Goal: Task Accomplishment & Management: Manage account settings

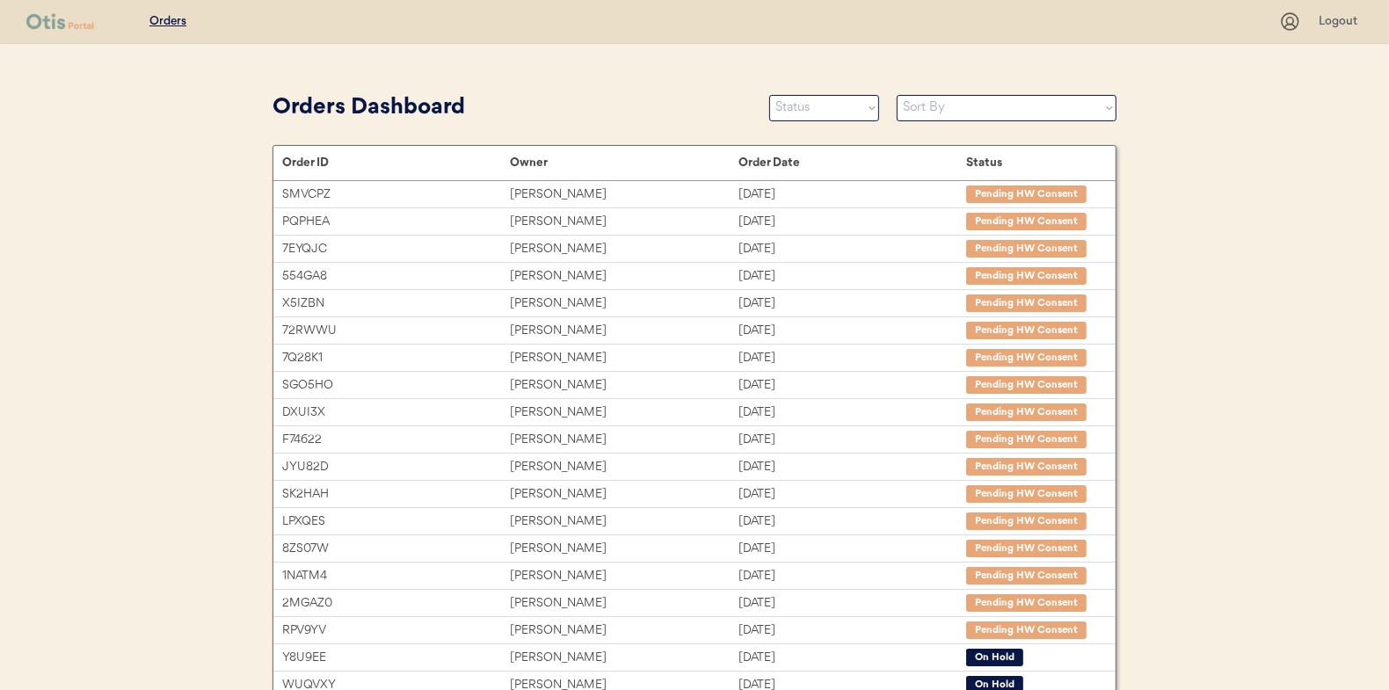
click at [804, 110] on select "Status On Hold New In Progress Complete Pending HW Consent Cancelled" at bounding box center [824, 108] width 110 height 26
select select ""new""
click at [769, 95] on select "Status On Hold New In Progress Complete Pending HW Consent Cancelled" at bounding box center [824, 108] width 110 height 26
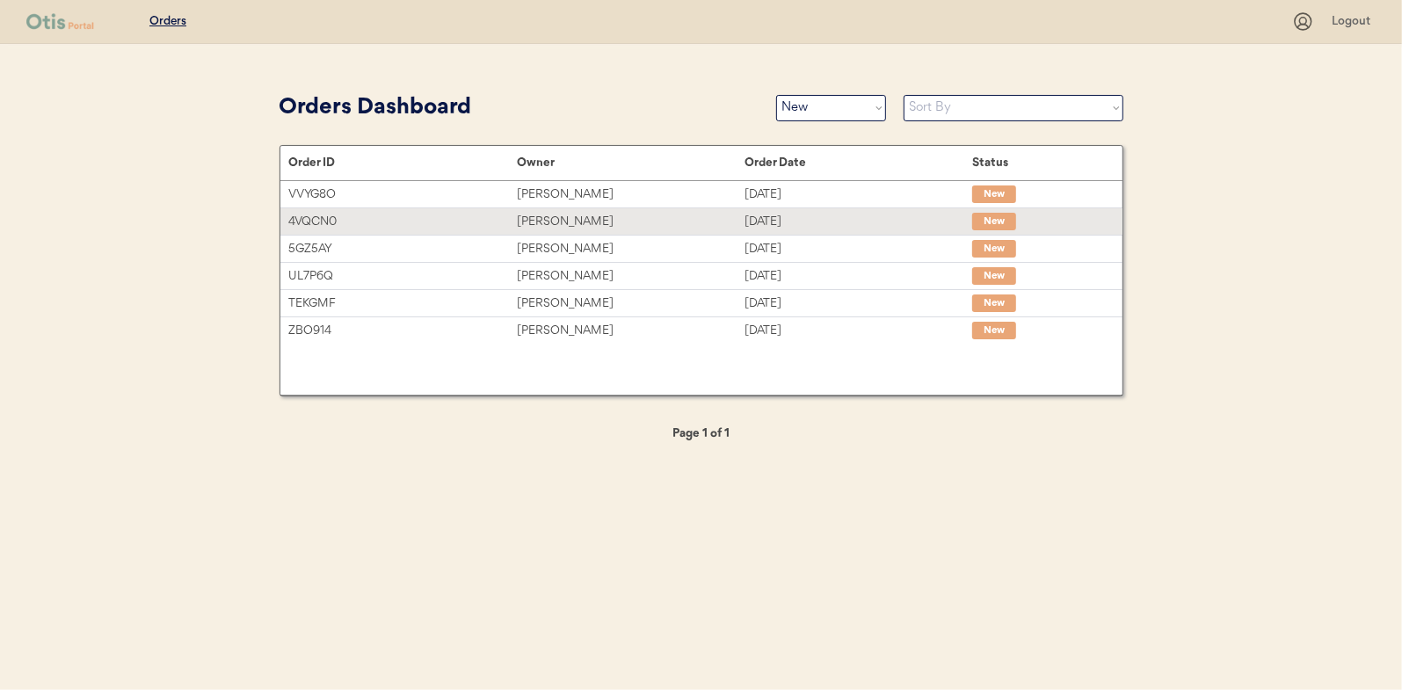
click at [552, 218] on div "Christie Williams" at bounding box center [631, 222] width 228 height 20
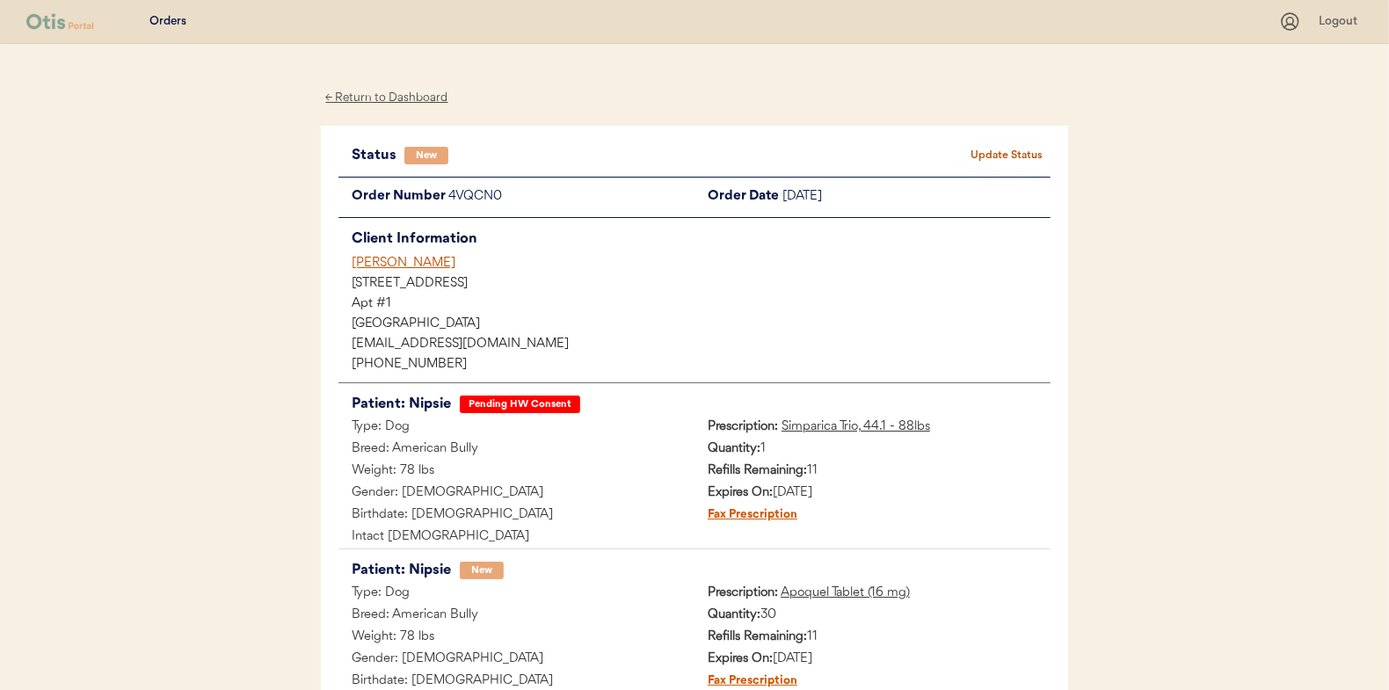
click at [272, 372] on div "Orders Logout ← Return to Dashboard Status New Update Status Order Number 4VQCN…" at bounding box center [694, 449] width 1389 height 899
click at [1018, 148] on button "Update Status" at bounding box center [1007, 155] width 88 height 25
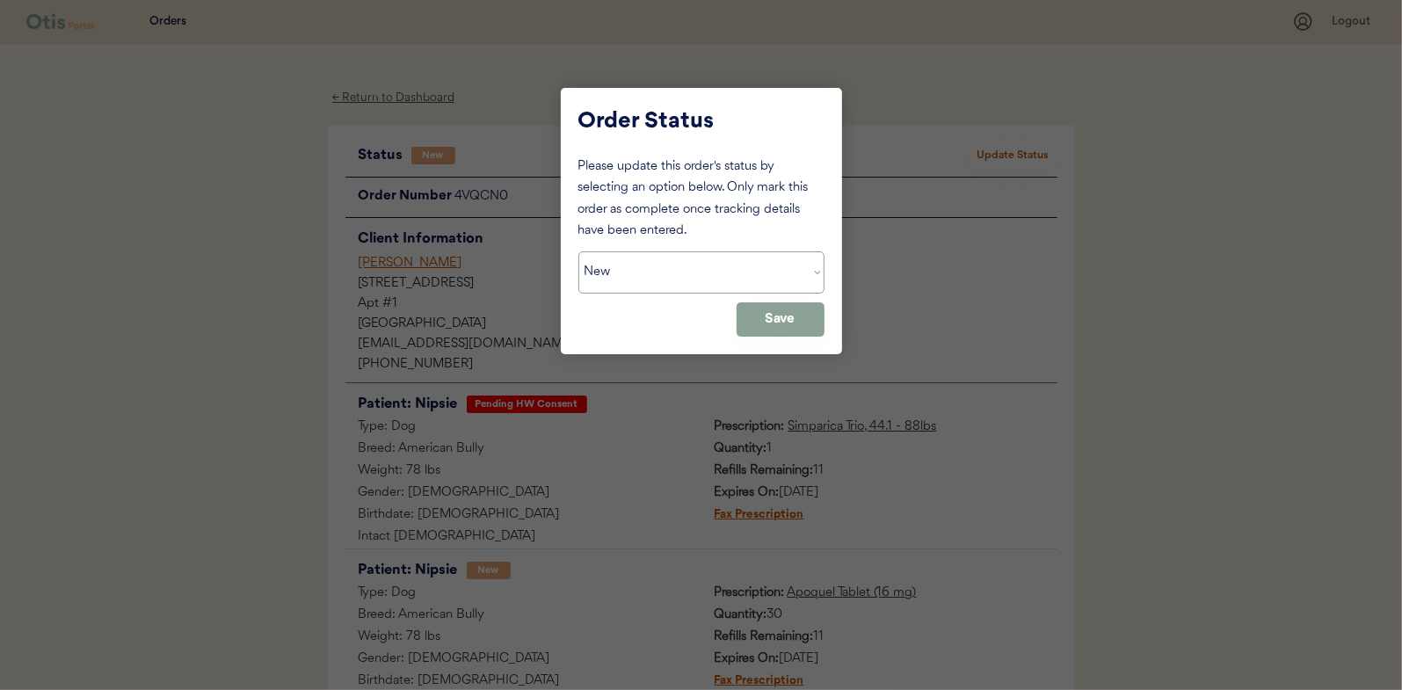
click at [633, 256] on select "Status On Hold New In Progress Complete Pending HW Consent Cancelled" at bounding box center [702, 272] width 246 height 42
select select ""in_progress""
click at [579, 251] on select "Status On Hold New In Progress Complete Pending HW Consent Cancelled" at bounding box center [702, 272] width 246 height 42
click at [783, 312] on button "Save" at bounding box center [781, 319] width 88 height 34
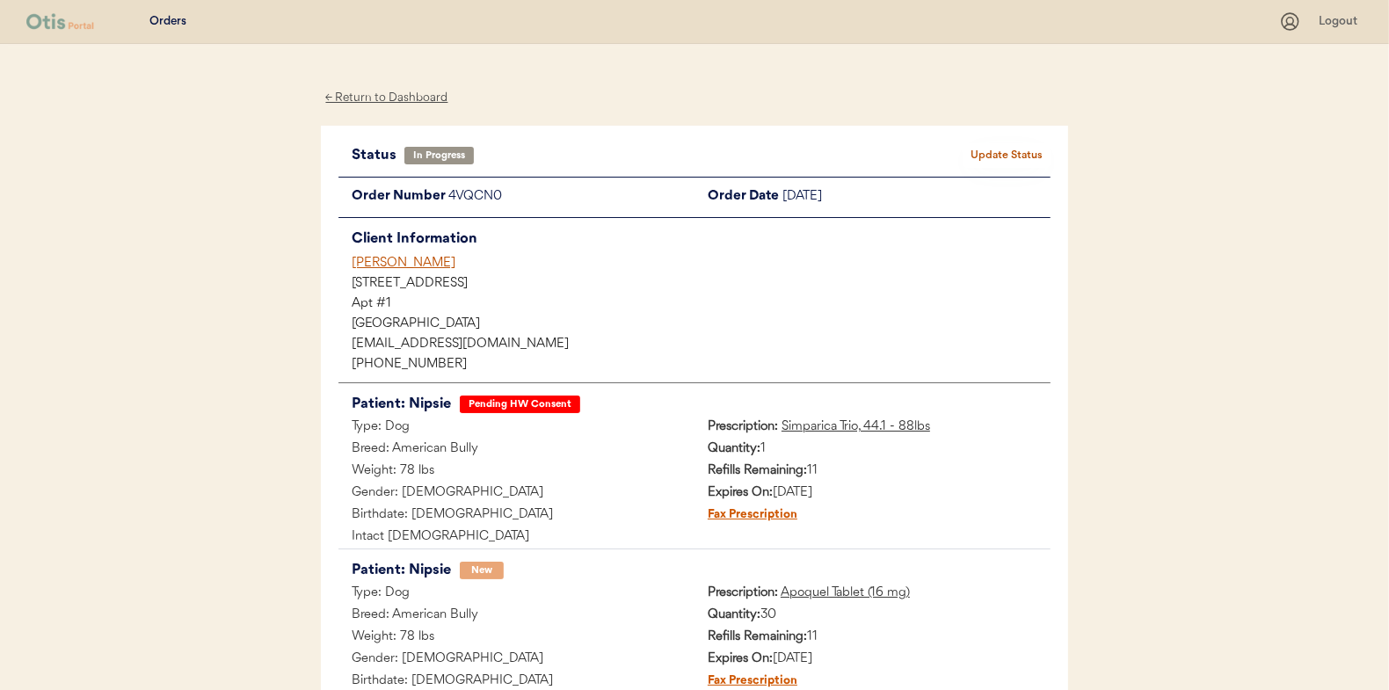
click at [409, 98] on div "← Return to Dashboard" at bounding box center [387, 98] width 132 height 20
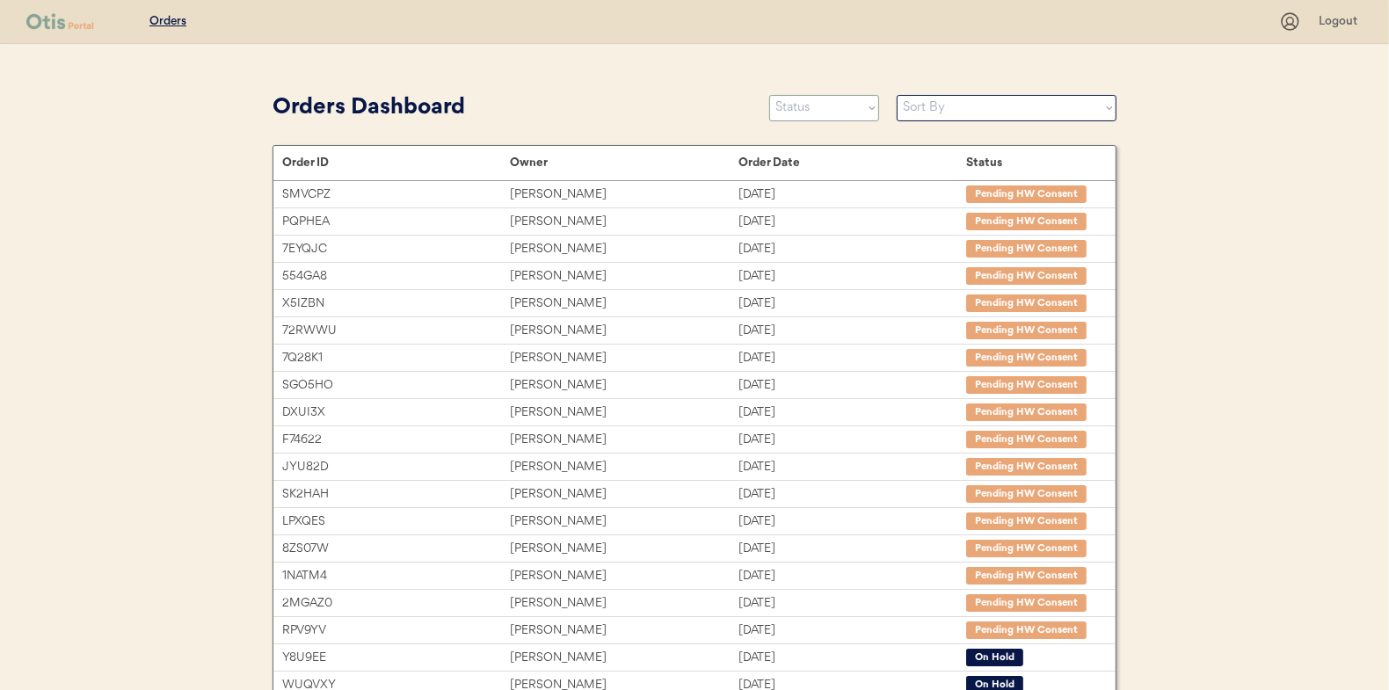
click at [800, 120] on select "Status On Hold New In Progress Complete Pending HW Consent Cancelled" at bounding box center [824, 108] width 110 height 26
click at [769, 95] on select "Status On Hold New In Progress Complete Pending HW Consent Cancelled" at bounding box center [824, 108] width 110 height 26
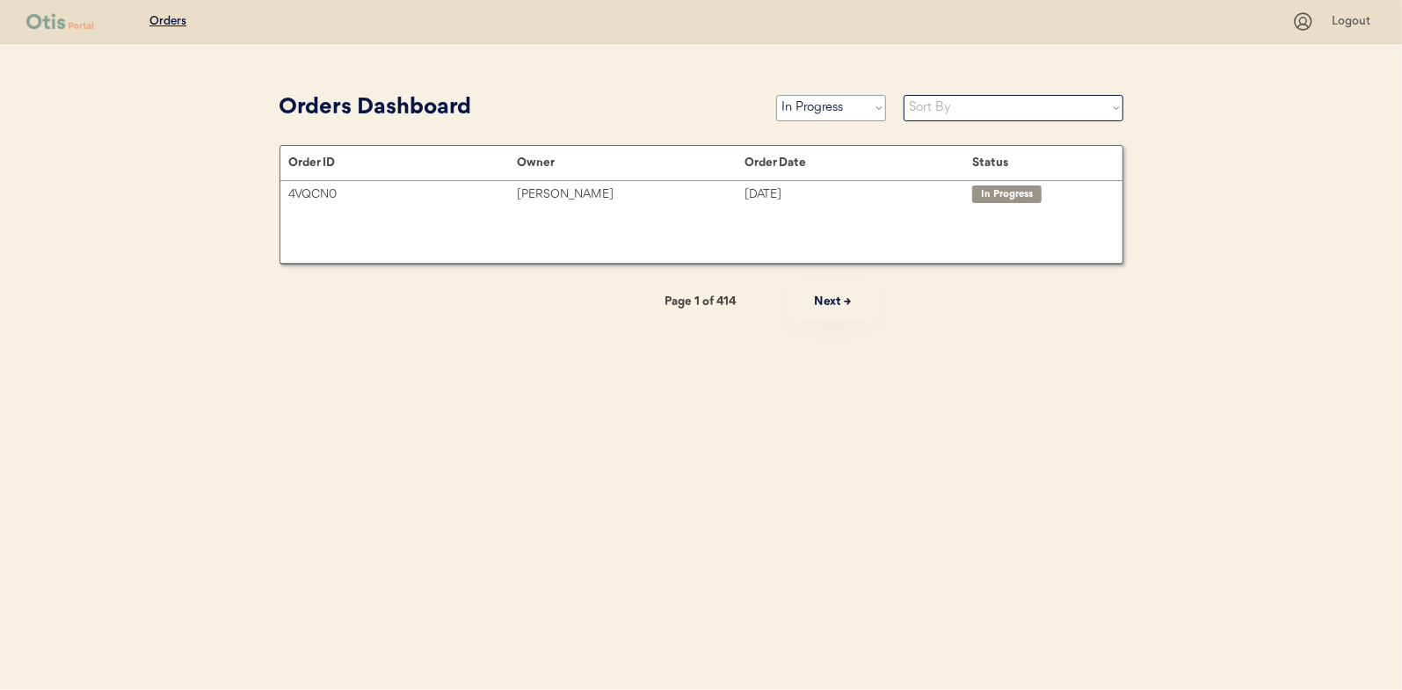
click at [812, 106] on select "Status On Hold New In Progress Complete Pending HW Consent Cancelled" at bounding box center [831, 108] width 110 height 26
select select ""new""
click at [776, 95] on select "Status On Hold New In Progress Complete Pending HW Consent Cancelled" at bounding box center [831, 108] width 110 height 26
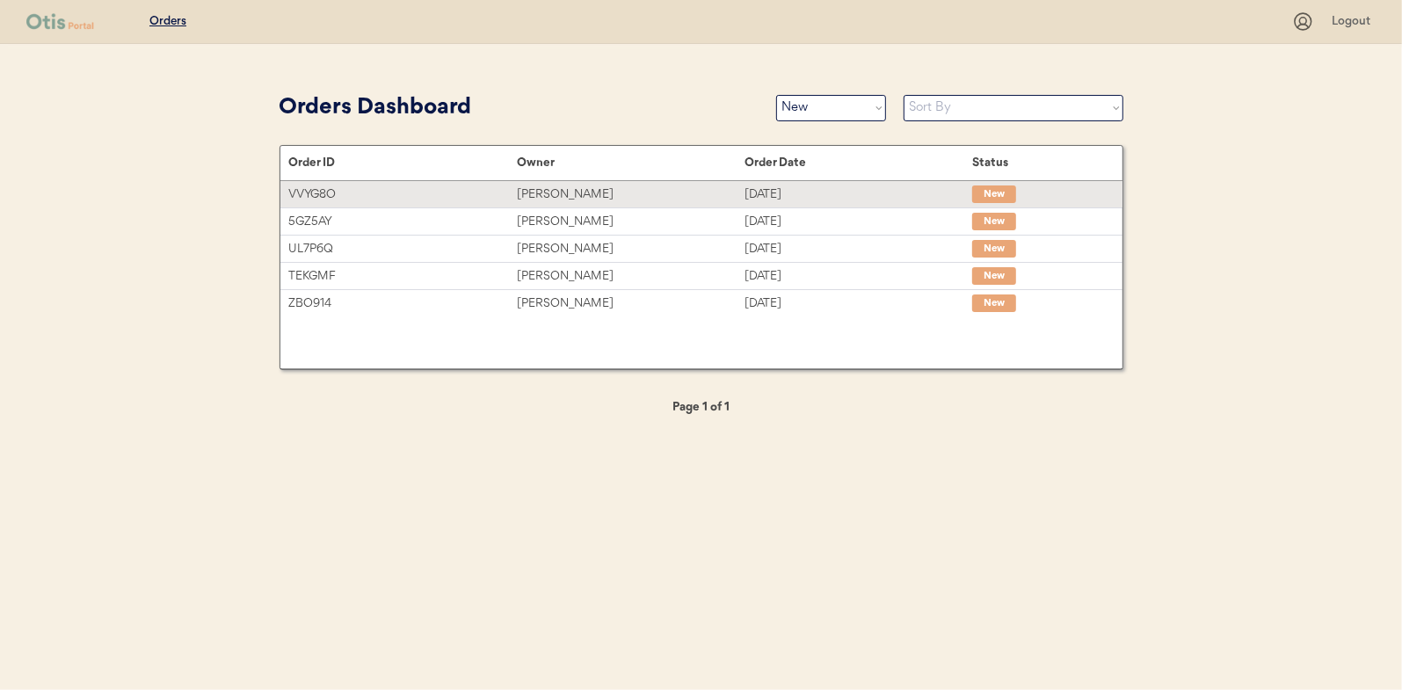
click at [569, 197] on div "[PERSON_NAME]" at bounding box center [631, 195] width 228 height 20
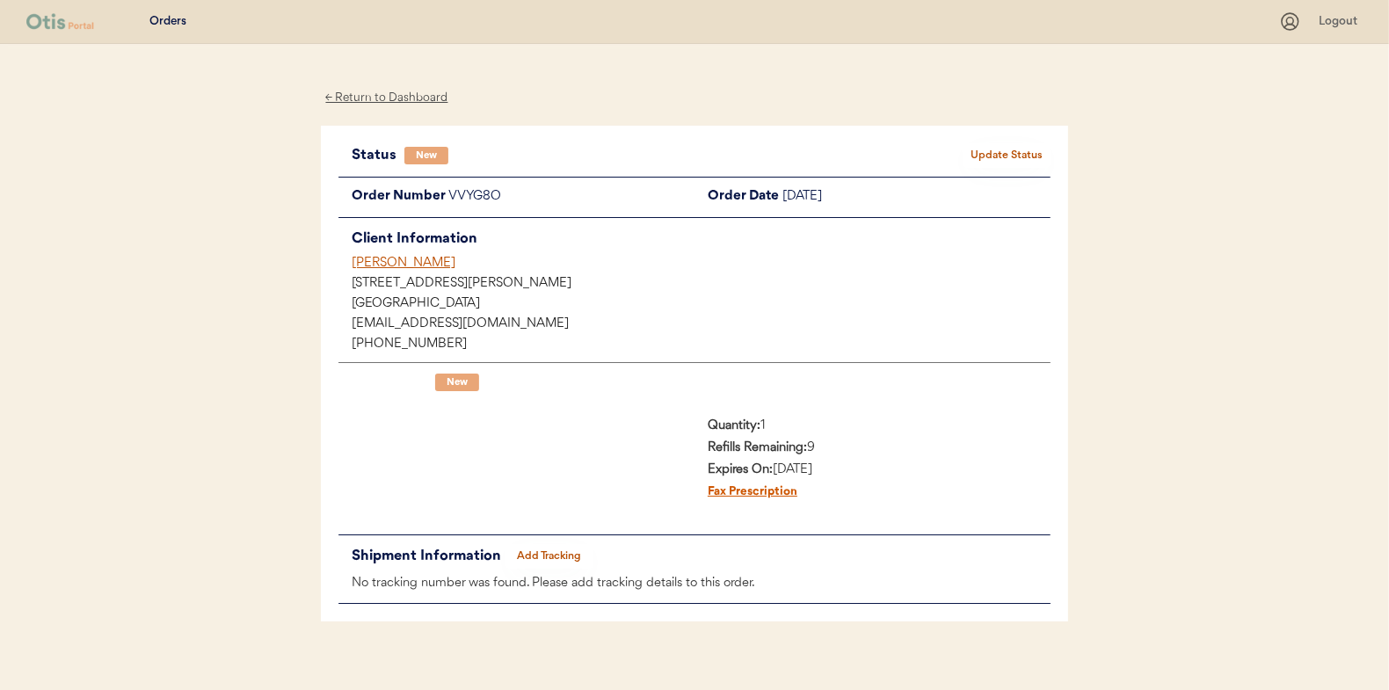
click at [149, 287] on div "Orders Logout ← Return to Dashboard Status New Update Status Order Number VVYG8…" at bounding box center [694, 355] width 1389 height 710
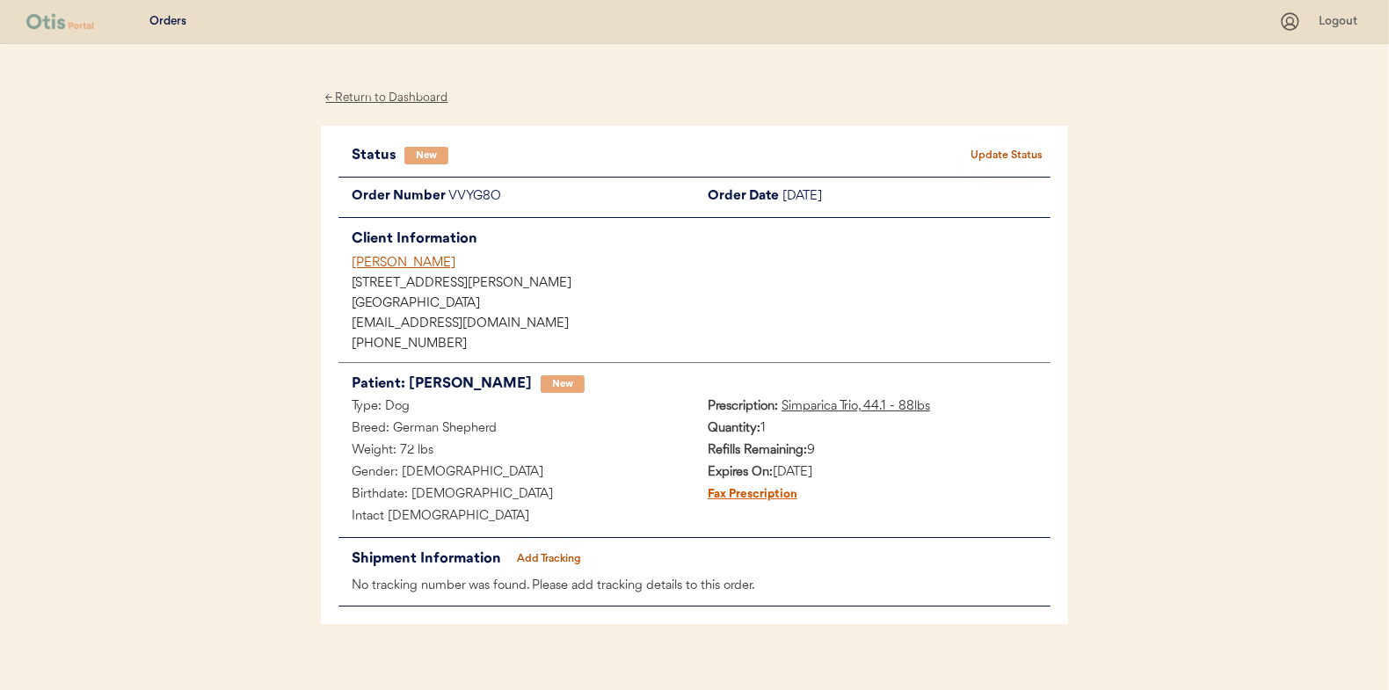
click at [1000, 157] on button "Update Status" at bounding box center [1007, 155] width 88 height 25
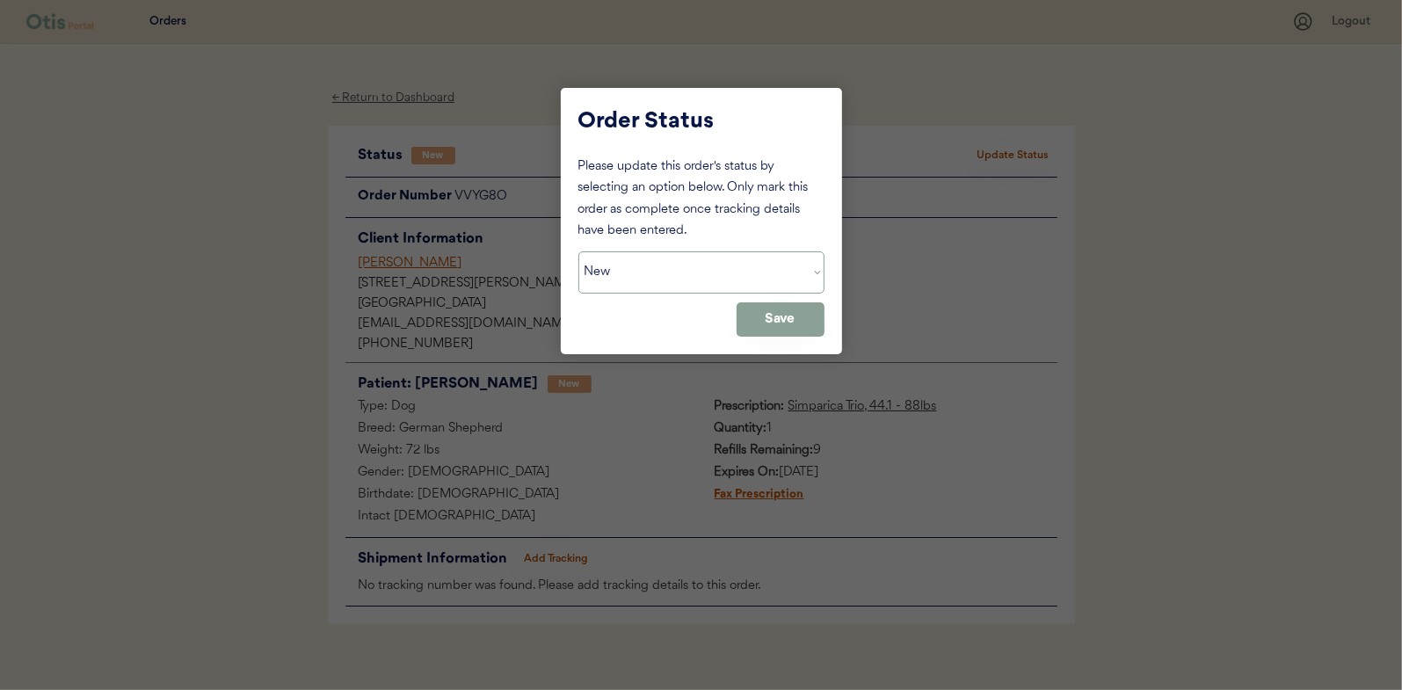
click at [624, 269] on select "Status On Hold New In Progress Complete Pending HW Consent Cancelled" at bounding box center [702, 272] width 246 height 42
select select ""in_progress""
click at [579, 251] on select "Status On Hold New In Progress Complete Pending HW Consent Cancelled" at bounding box center [702, 272] width 246 height 42
click at [756, 331] on button "Save" at bounding box center [781, 319] width 88 height 34
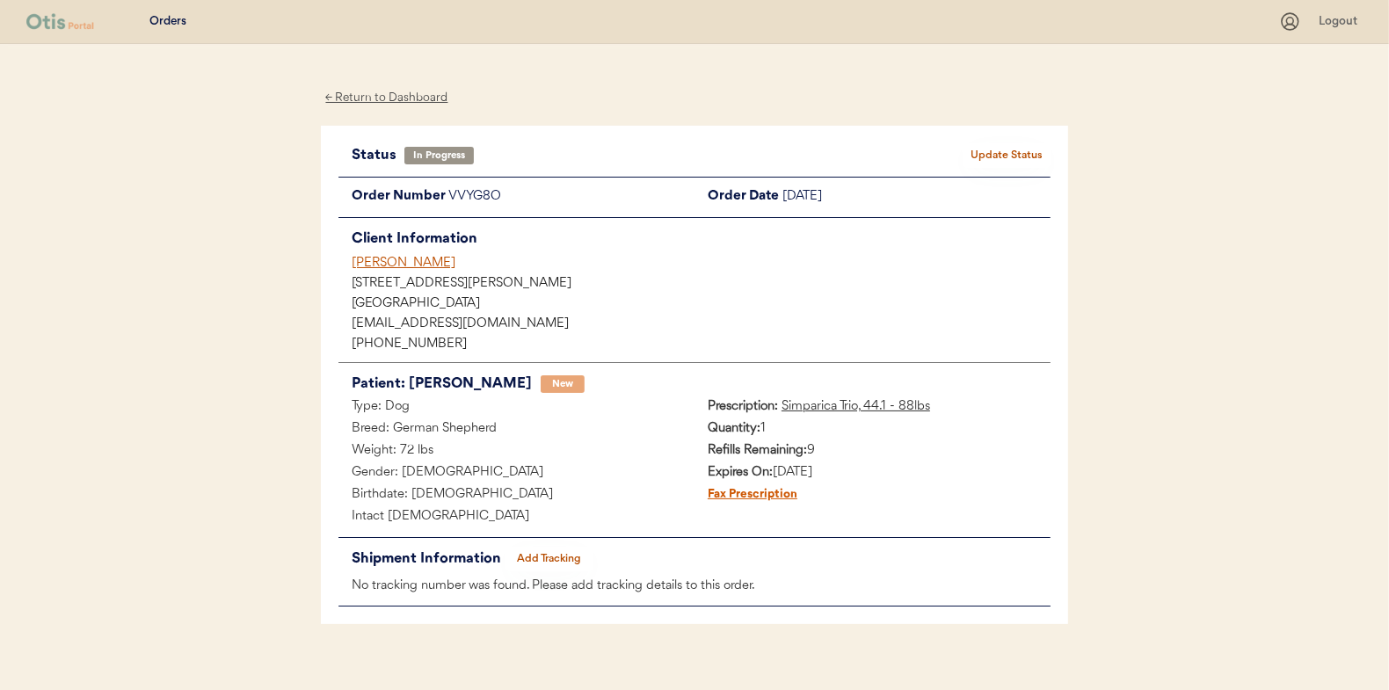
click at [407, 103] on div "← Return to Dashboard" at bounding box center [387, 98] width 132 height 20
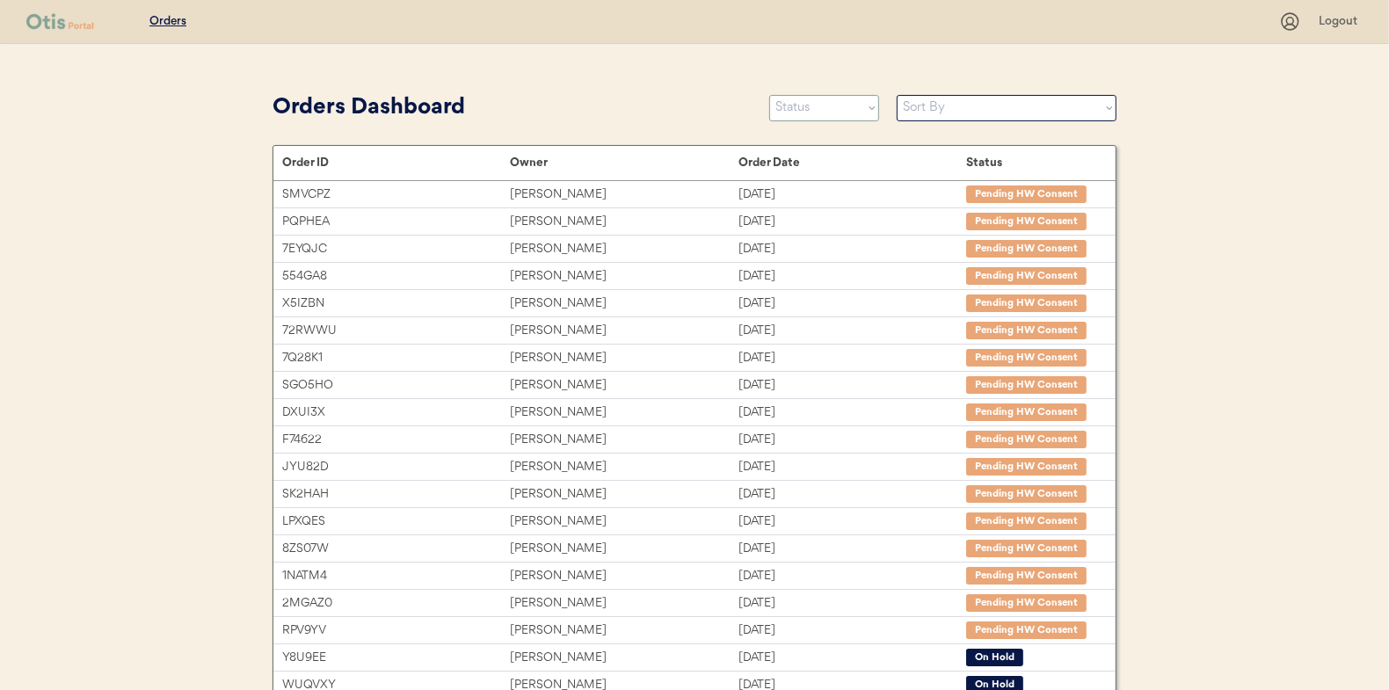
click at [807, 113] on select "Status On Hold New In Progress Complete Pending HW Consent Cancelled" at bounding box center [824, 108] width 110 height 26
select select ""new""
click at [769, 95] on select "Status On Hold New In Progress Complete Pending HW Consent Cancelled" at bounding box center [824, 108] width 110 height 26
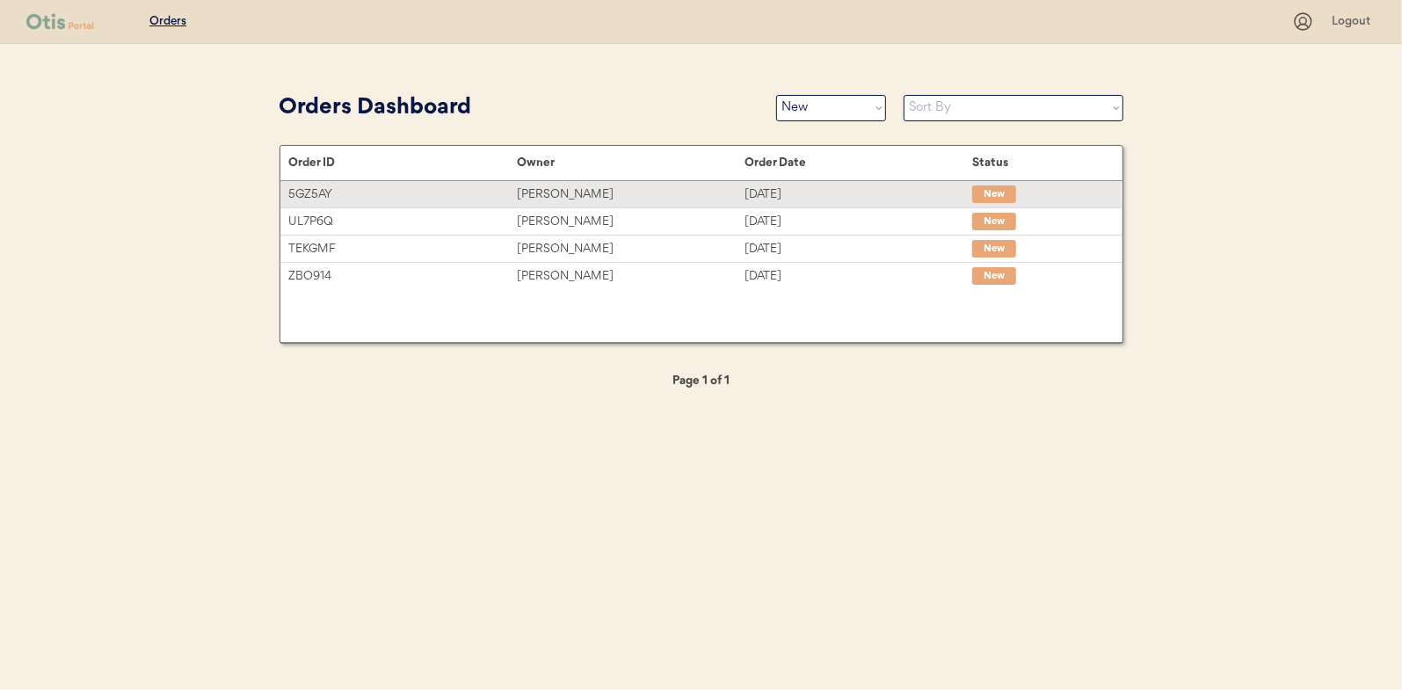
click at [535, 191] on div "[PERSON_NAME]" at bounding box center [631, 195] width 228 height 20
